Goal: Obtain resource: Obtain resource

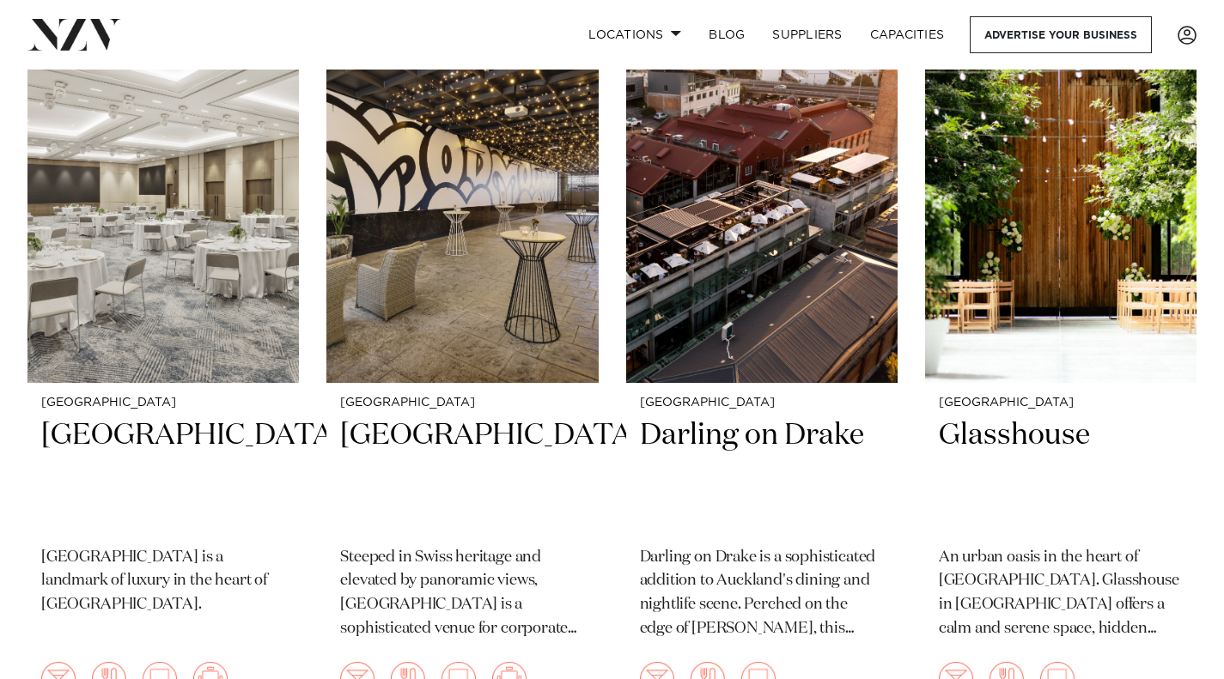
scroll to position [1546, 0]
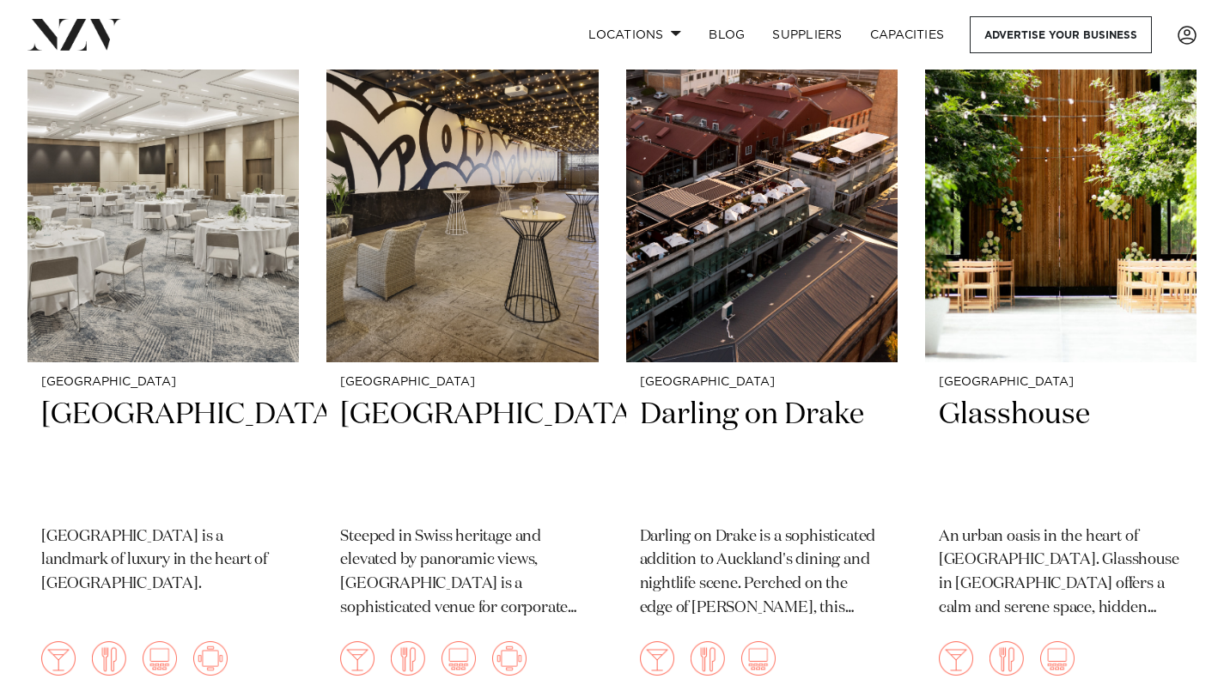
click at [463, 396] on h2 "Movenpick Hotel Auckland" at bounding box center [462, 454] width 244 height 116
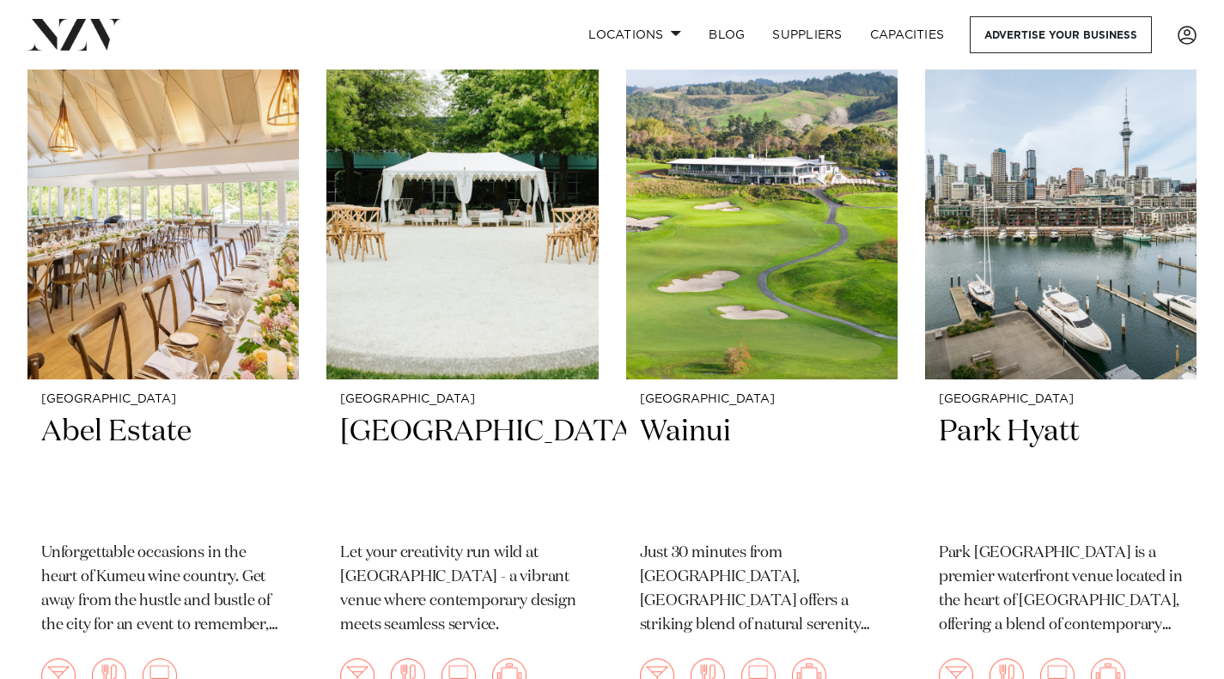
scroll to position [3087, 0]
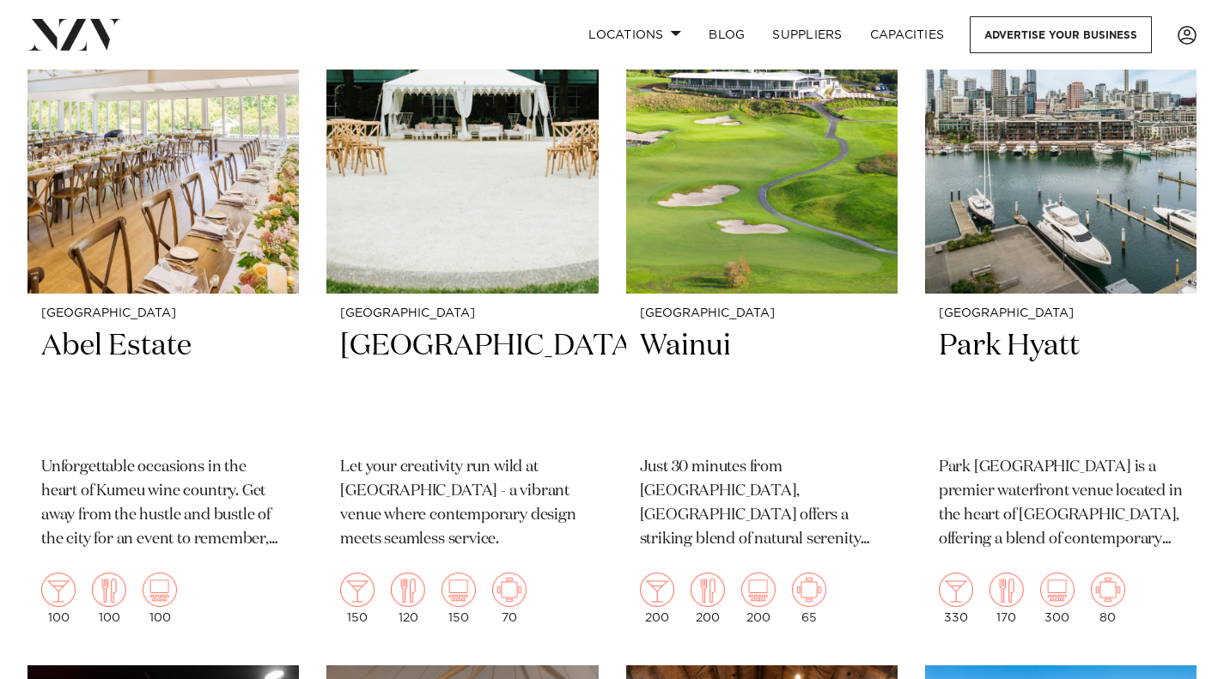
click at [1053, 327] on h2 "Park Hyatt" at bounding box center [1060, 385] width 244 height 116
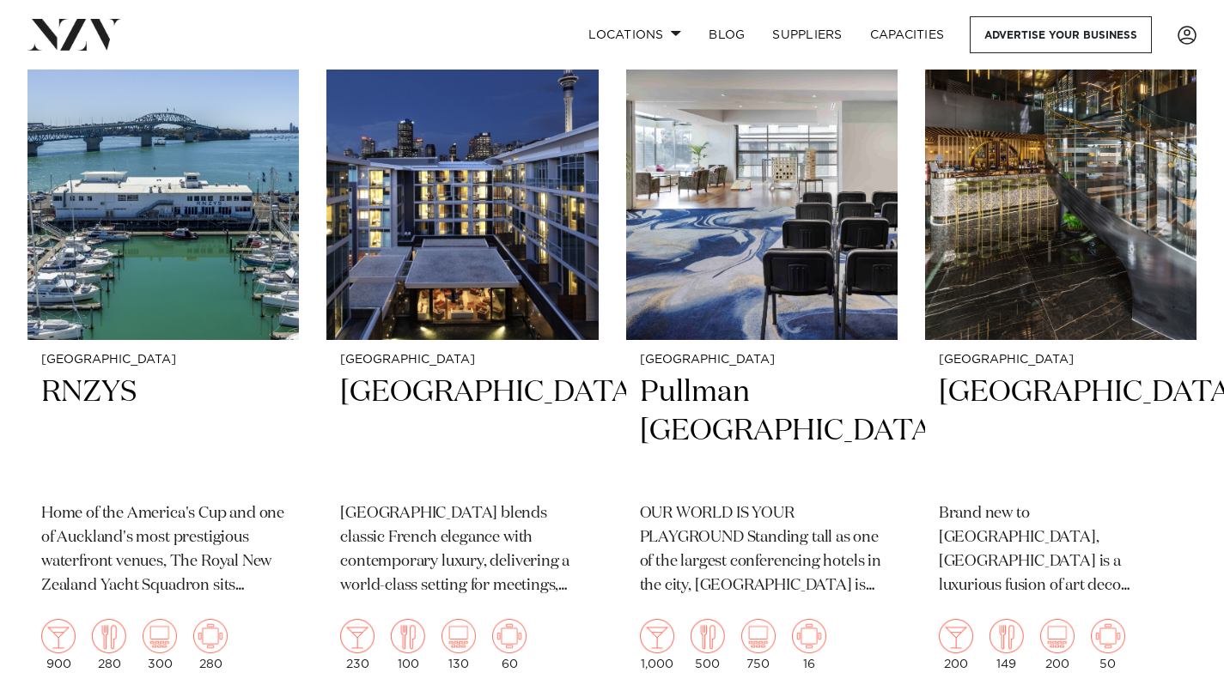
scroll to position [4534, 0]
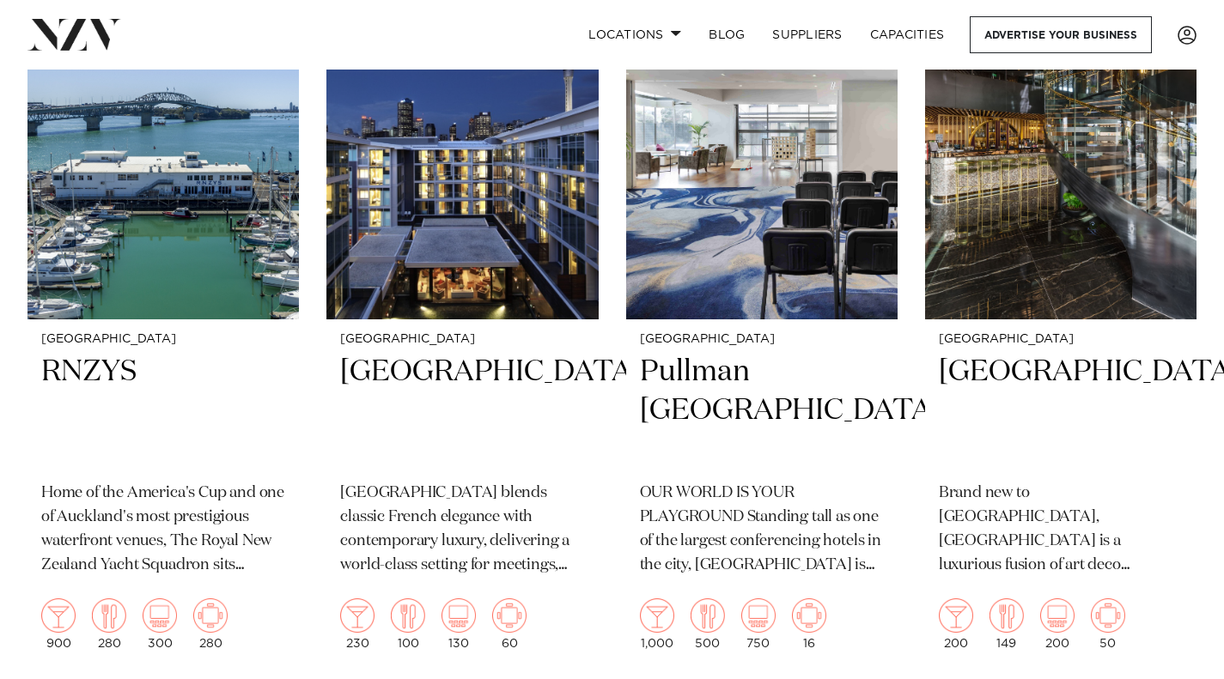
click at [400, 353] on h2 "Sofitel Auckland Viaduct Harbour" at bounding box center [462, 411] width 244 height 116
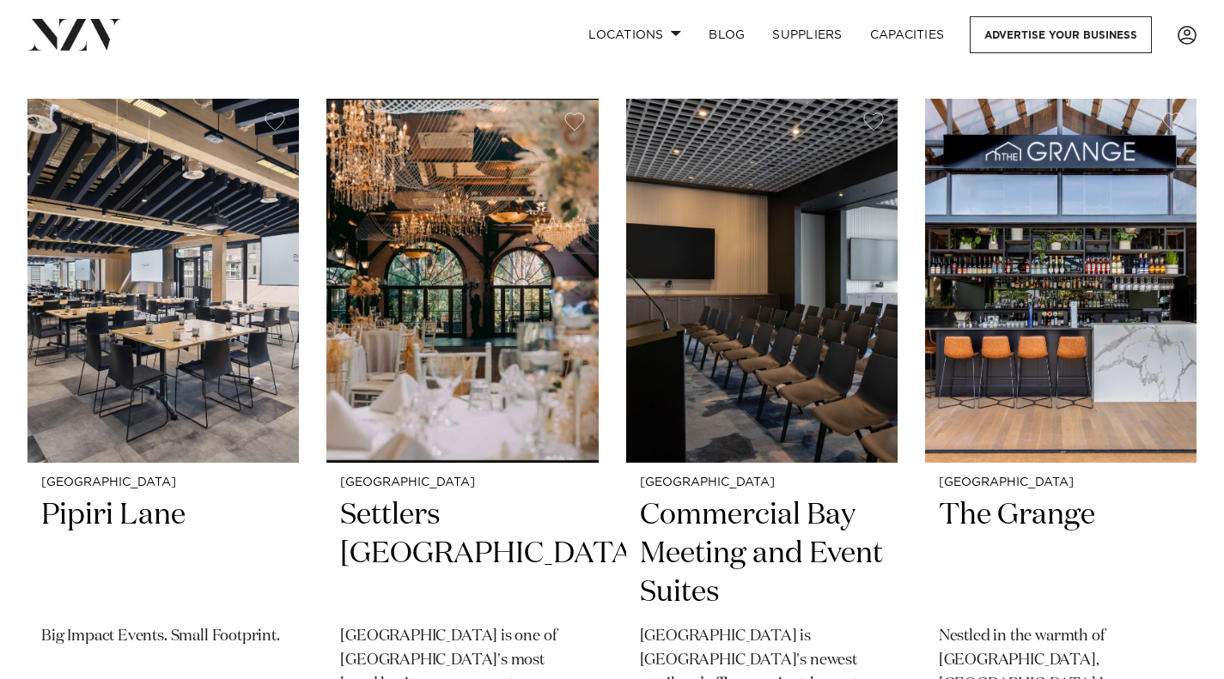
scroll to position [5886, 0]
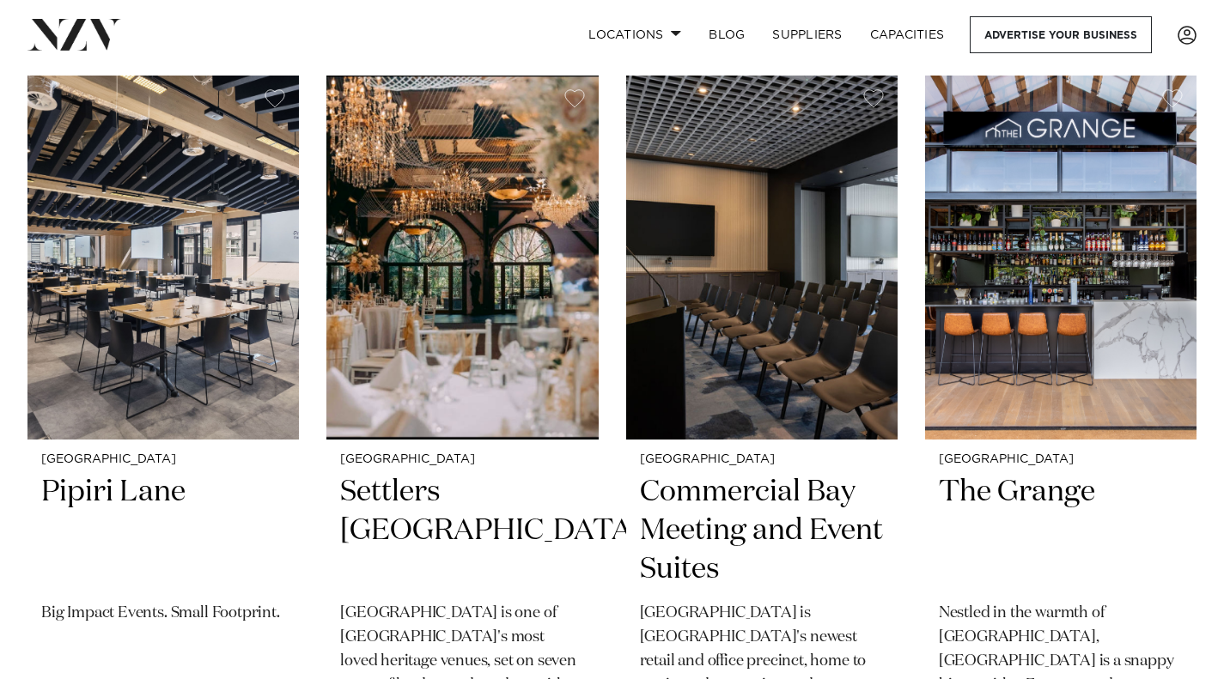
click at [139, 473] on h2 "Pipiri Lane" at bounding box center [163, 531] width 244 height 116
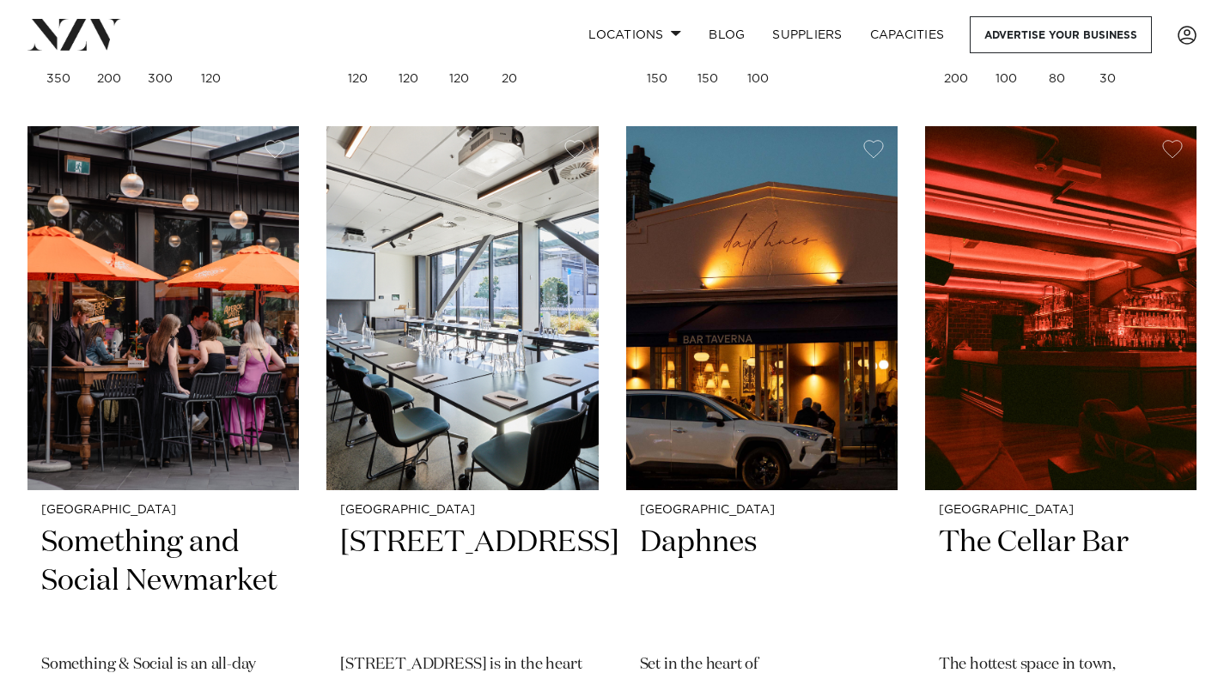
scroll to position [15386, 0]
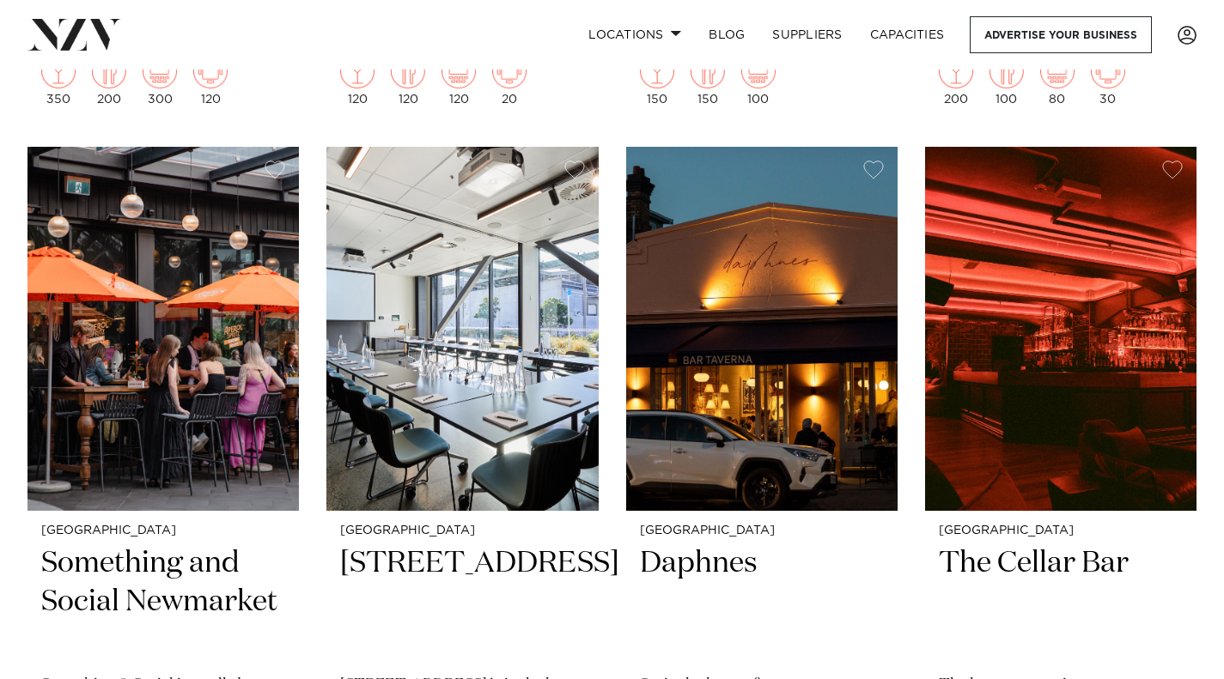
click at [426, 544] on h2 "[STREET_ADDRESS]" at bounding box center [462, 602] width 244 height 116
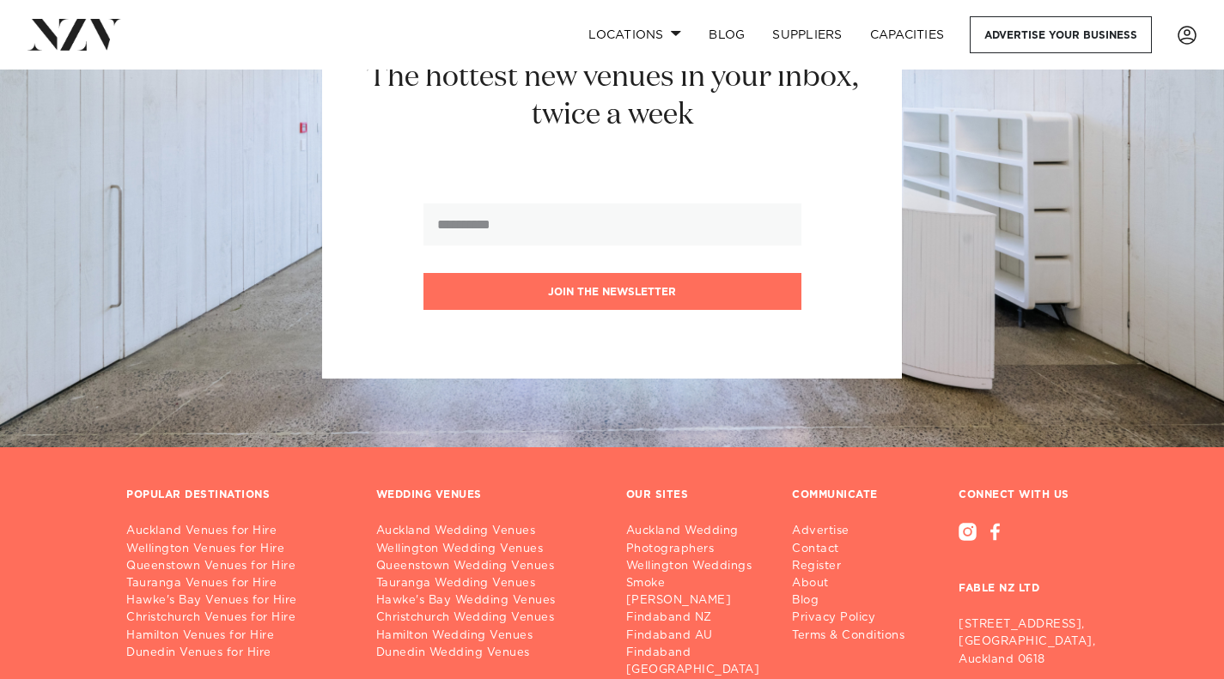
scroll to position [24573, 0]
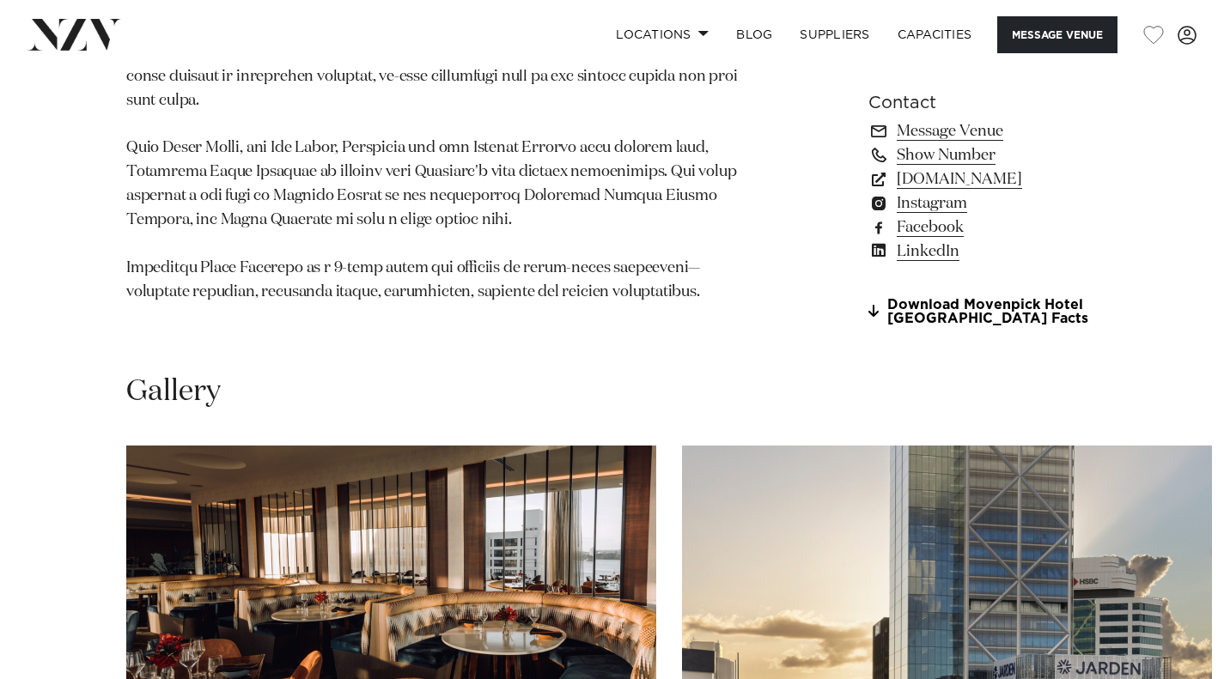
scroll to position [1374, 0]
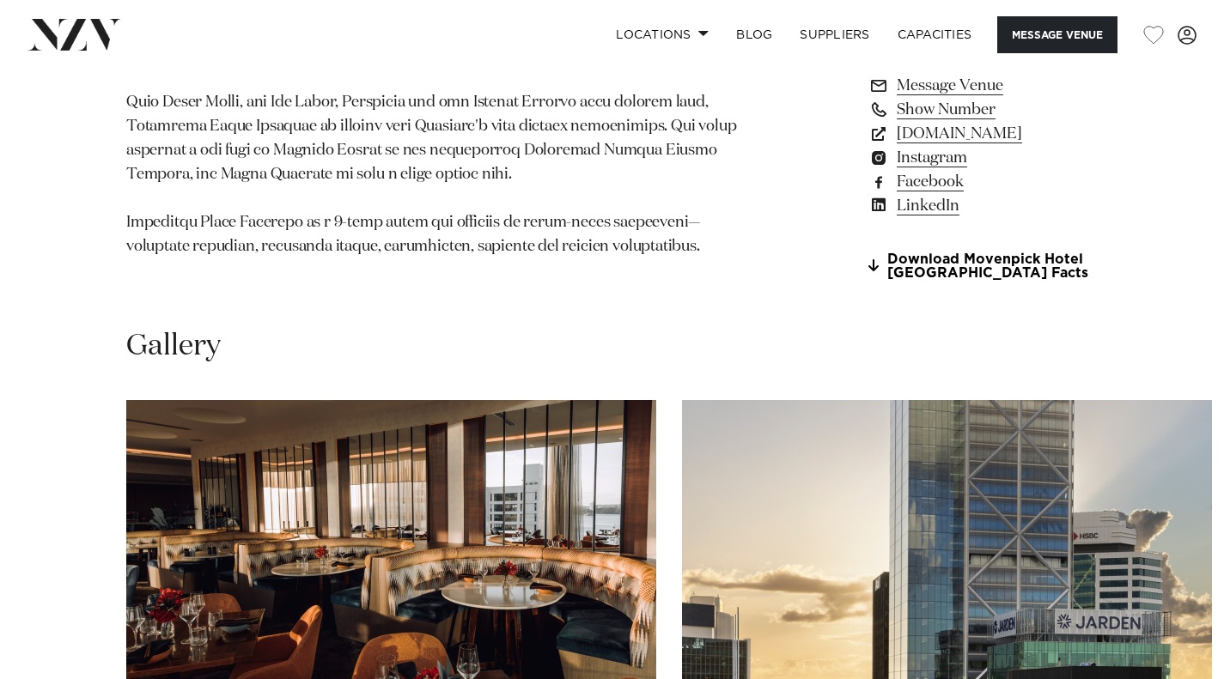
click at [872, 282] on link "Download Movenpick Hotel Auckland Facts" at bounding box center [982, 266] width 229 height 29
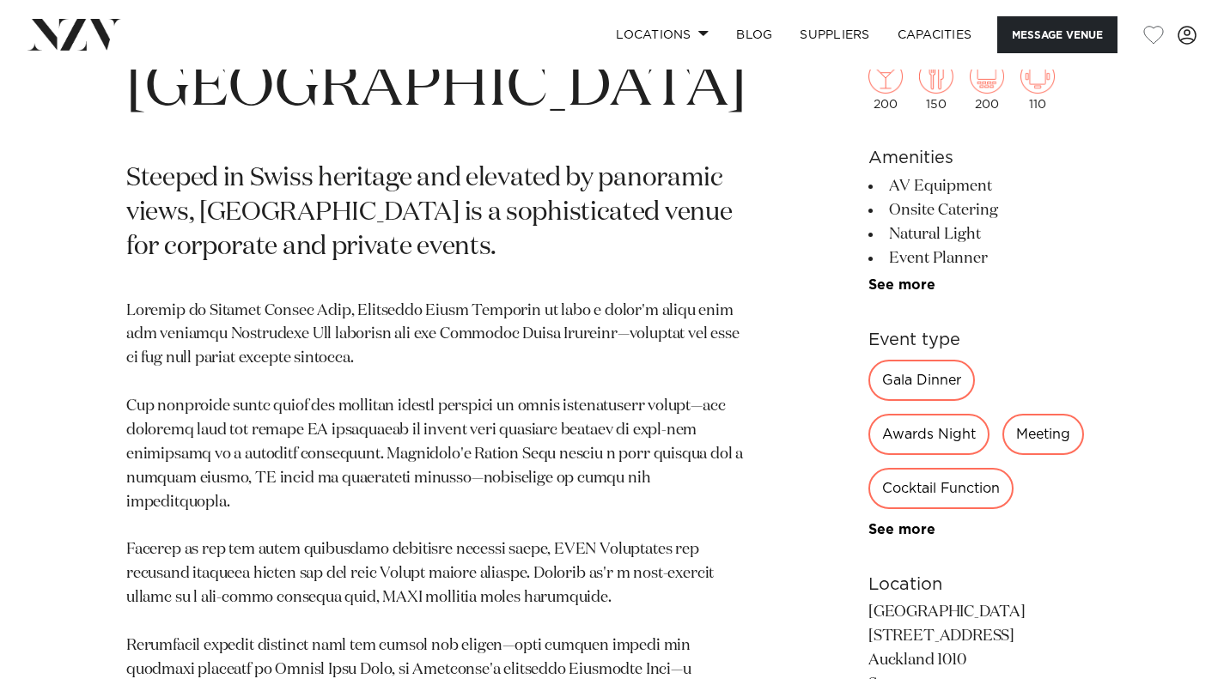
scroll to position [687, 0]
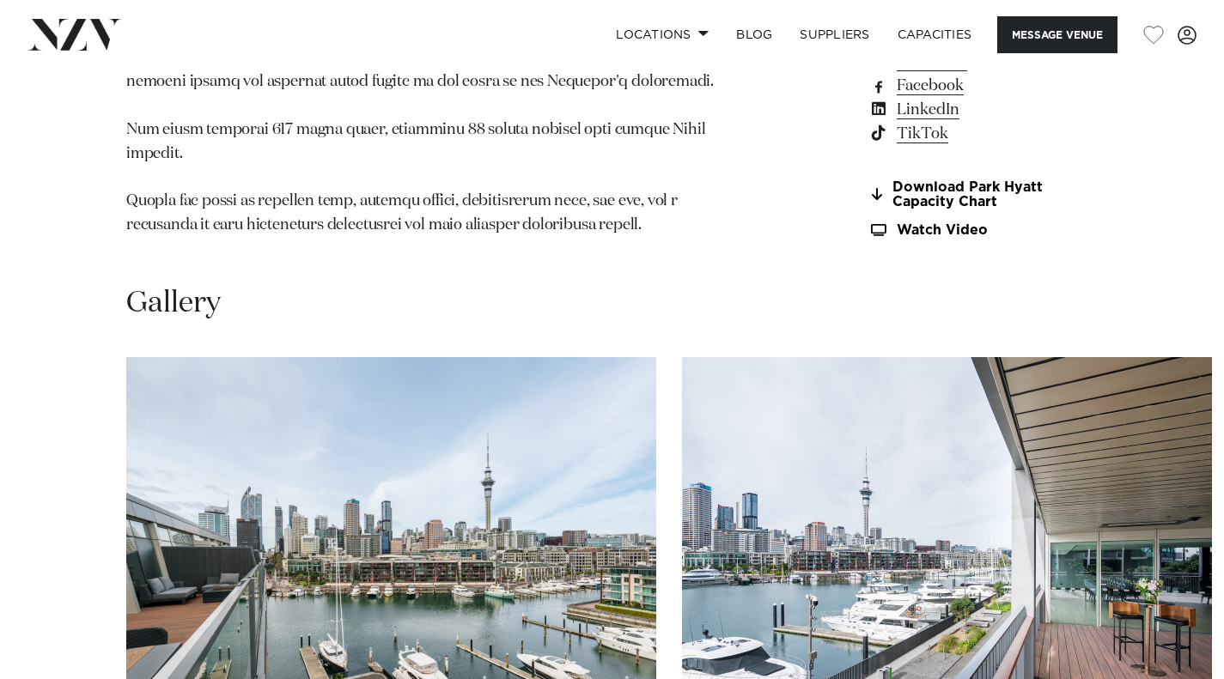
scroll to position [1803, 0]
click at [879, 180] on link "Download Park Hyatt Capacity Chart" at bounding box center [982, 194] width 229 height 29
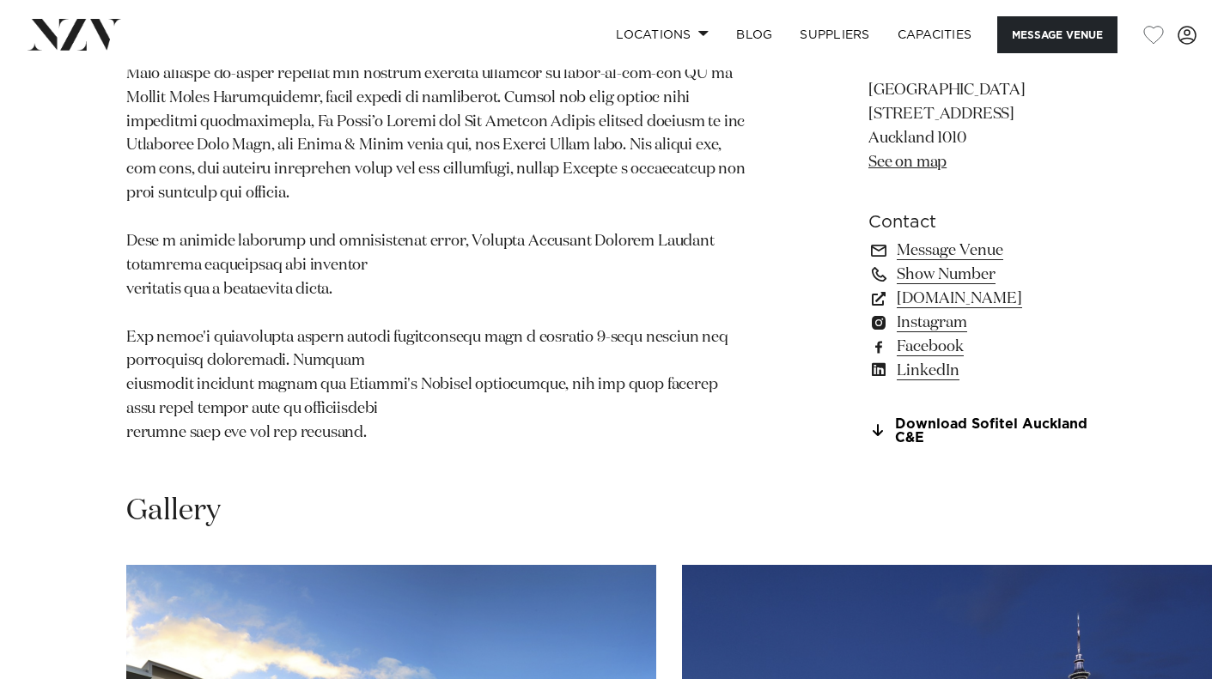
scroll to position [1374, 0]
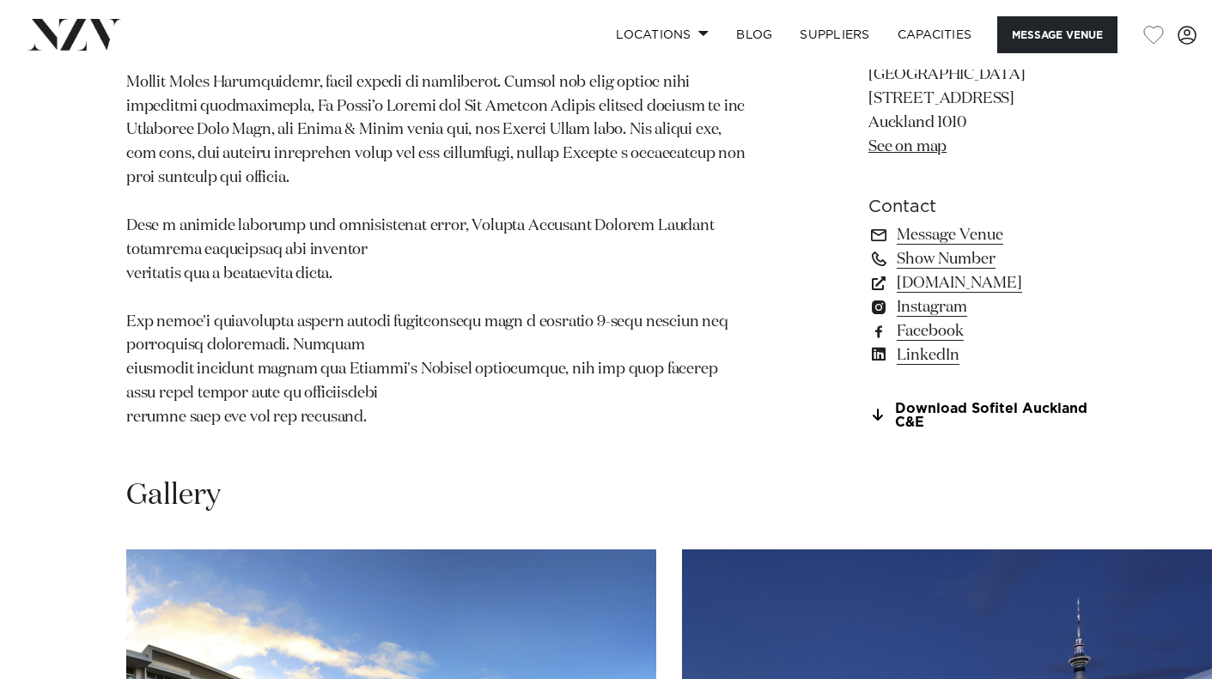
click at [972, 430] on link "Download Sofitel Auckland C&E" at bounding box center [982, 415] width 229 height 29
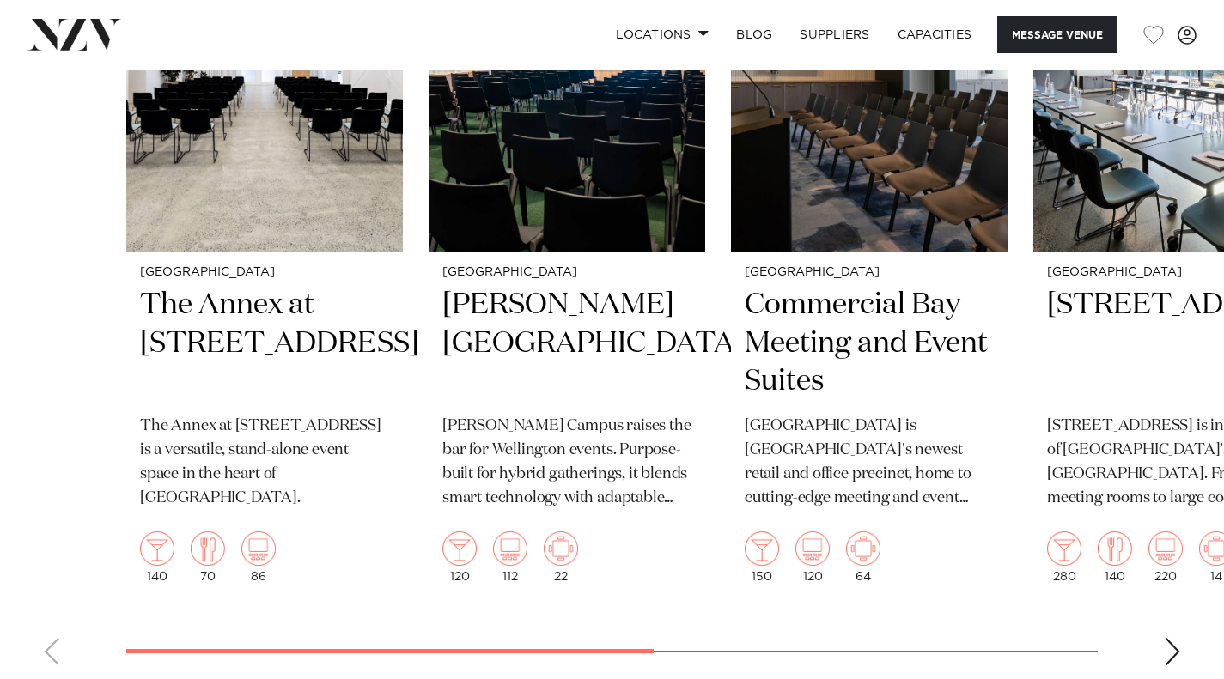
scroll to position [2748, 0]
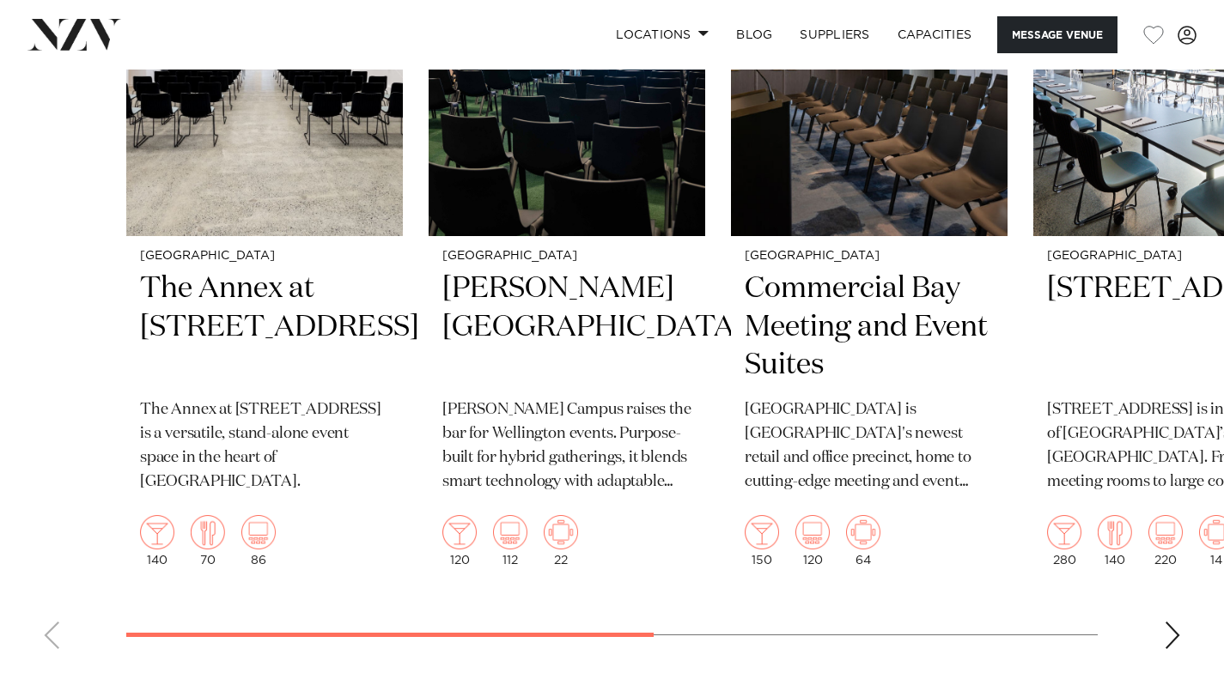
click at [841, 329] on h2 "Commercial Bay Meeting and Event Suites" at bounding box center [868, 328] width 249 height 116
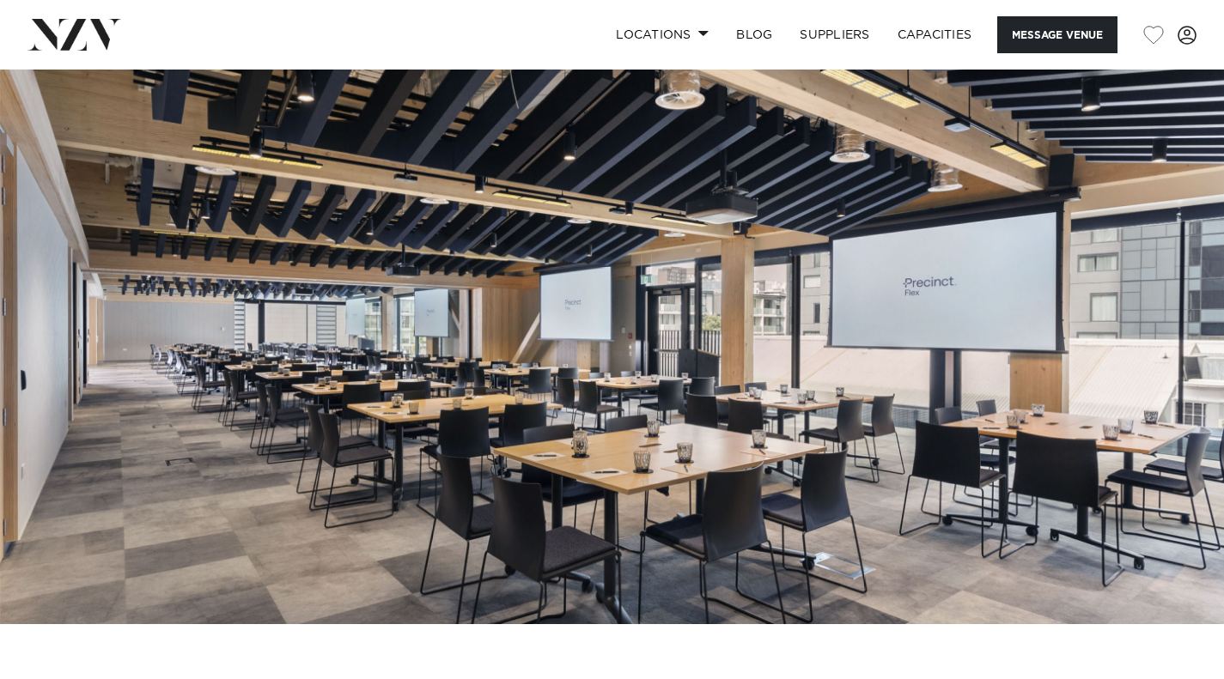
scroll to position [0, 0]
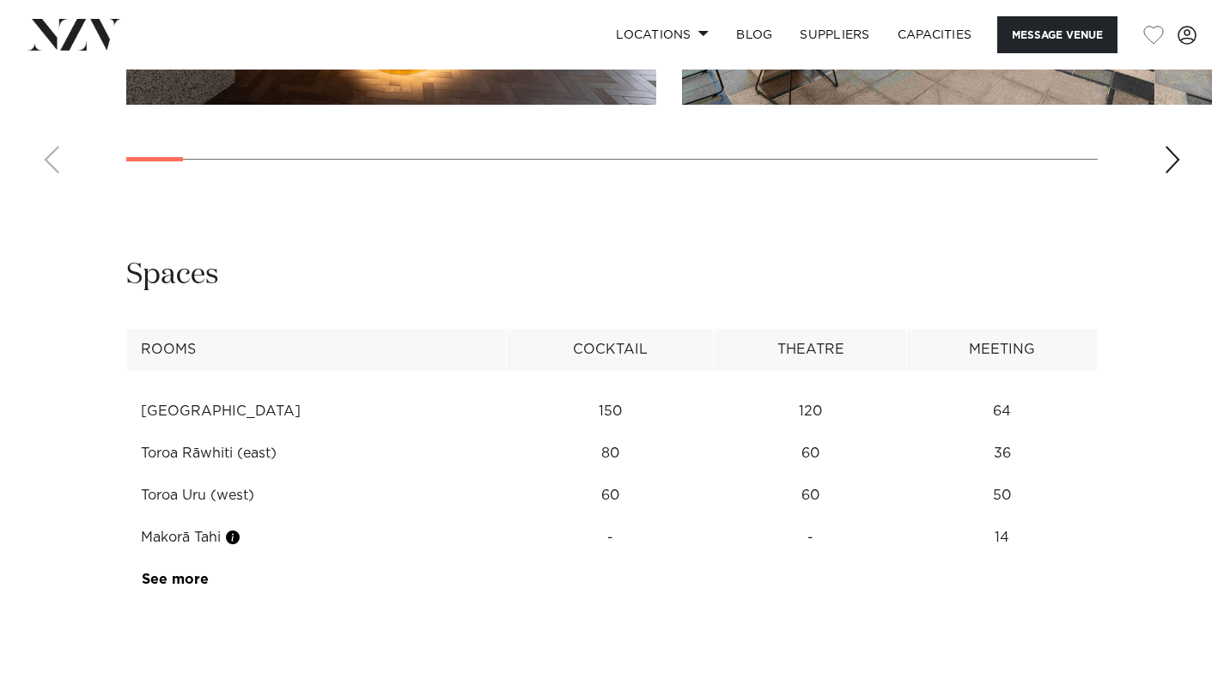
scroll to position [2662, 0]
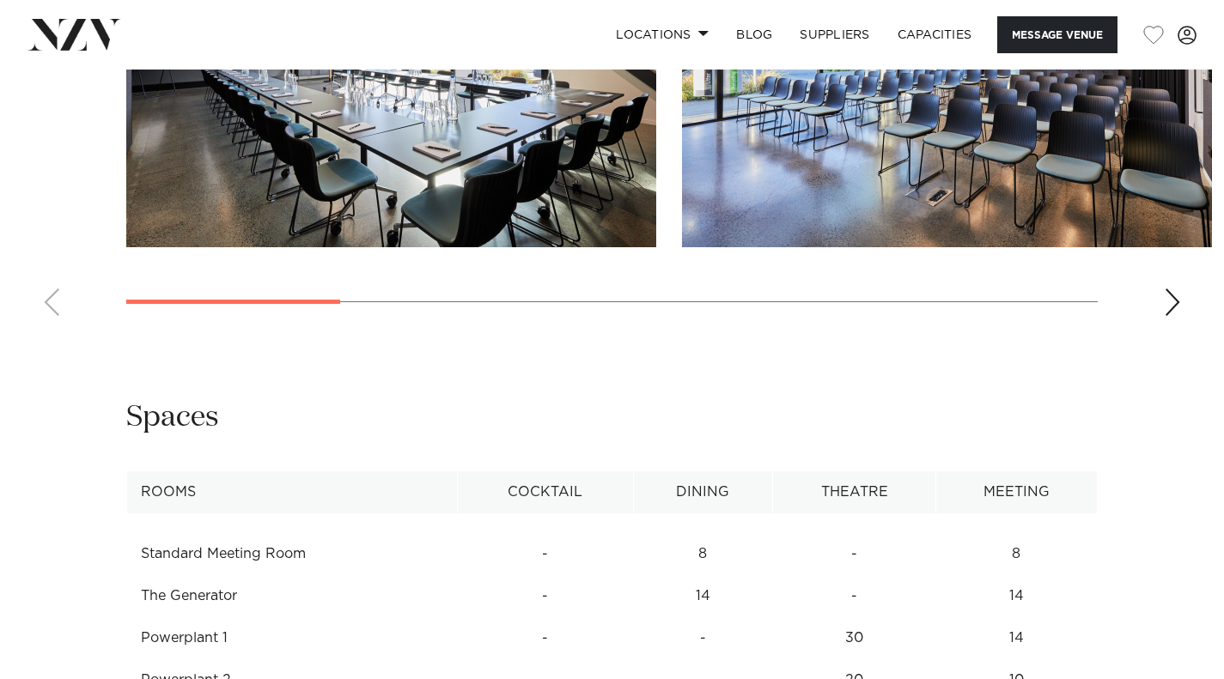
scroll to position [1889, 0]
